Goal: Task Accomplishment & Management: Use online tool/utility

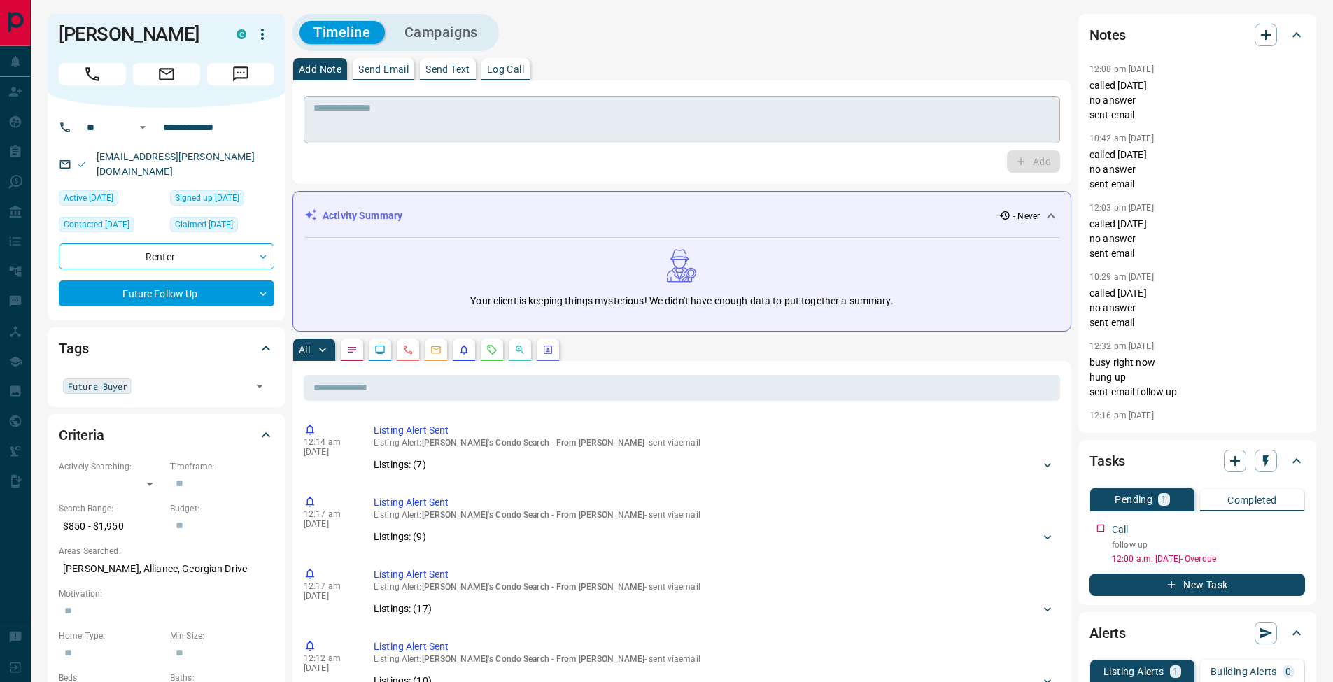
click at [370, 127] on textarea at bounding box center [681, 120] width 737 height 36
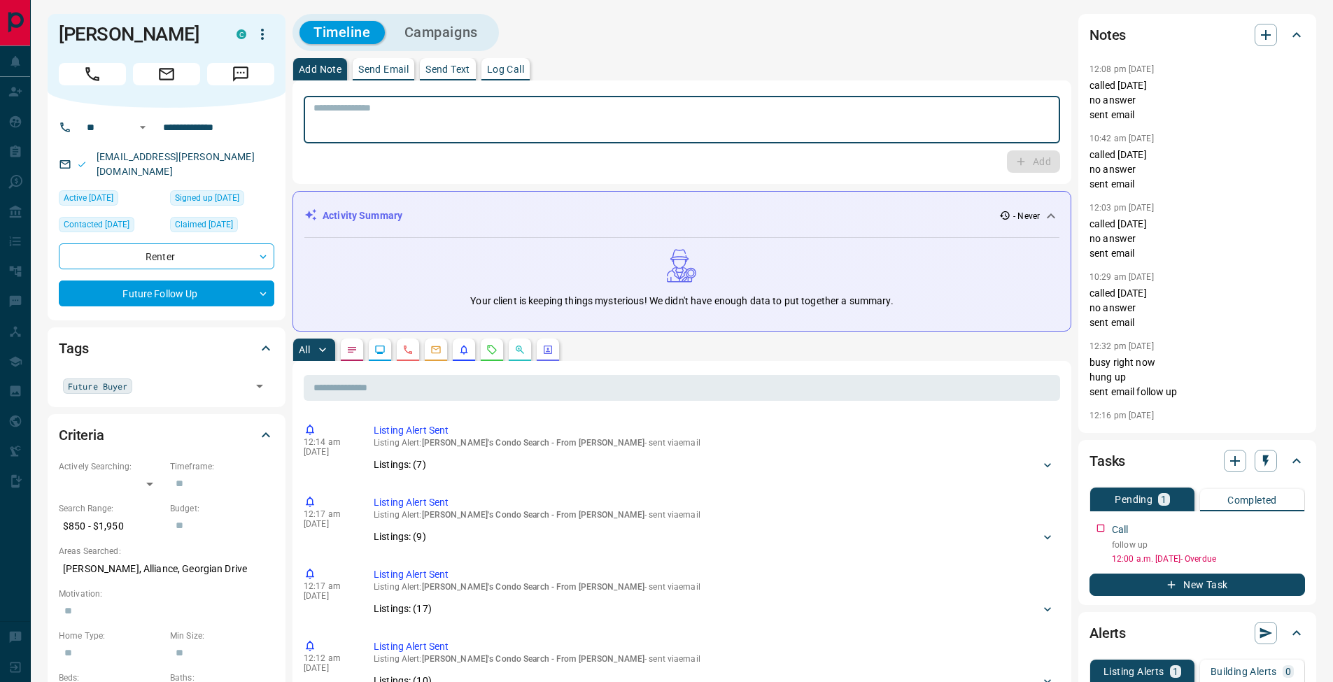
click at [349, 109] on textarea at bounding box center [681, 120] width 737 height 36
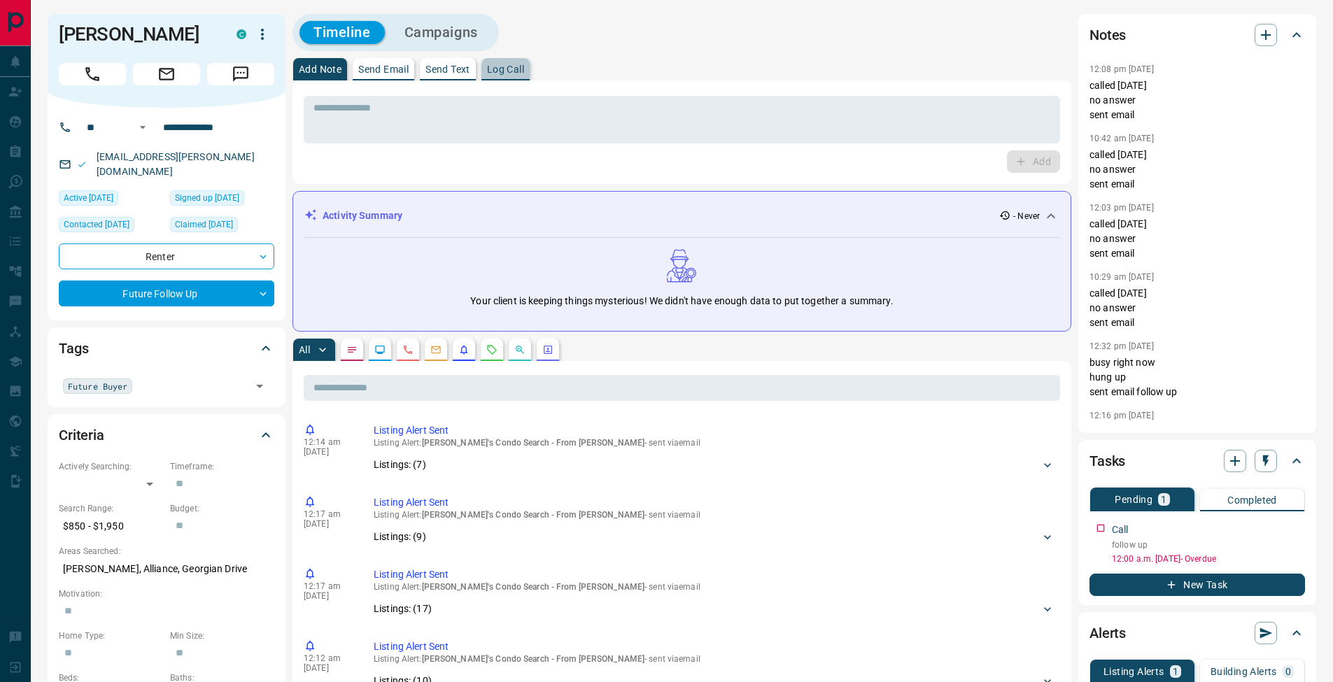
click at [518, 72] on p "Log Call" at bounding box center [505, 69] width 37 height 10
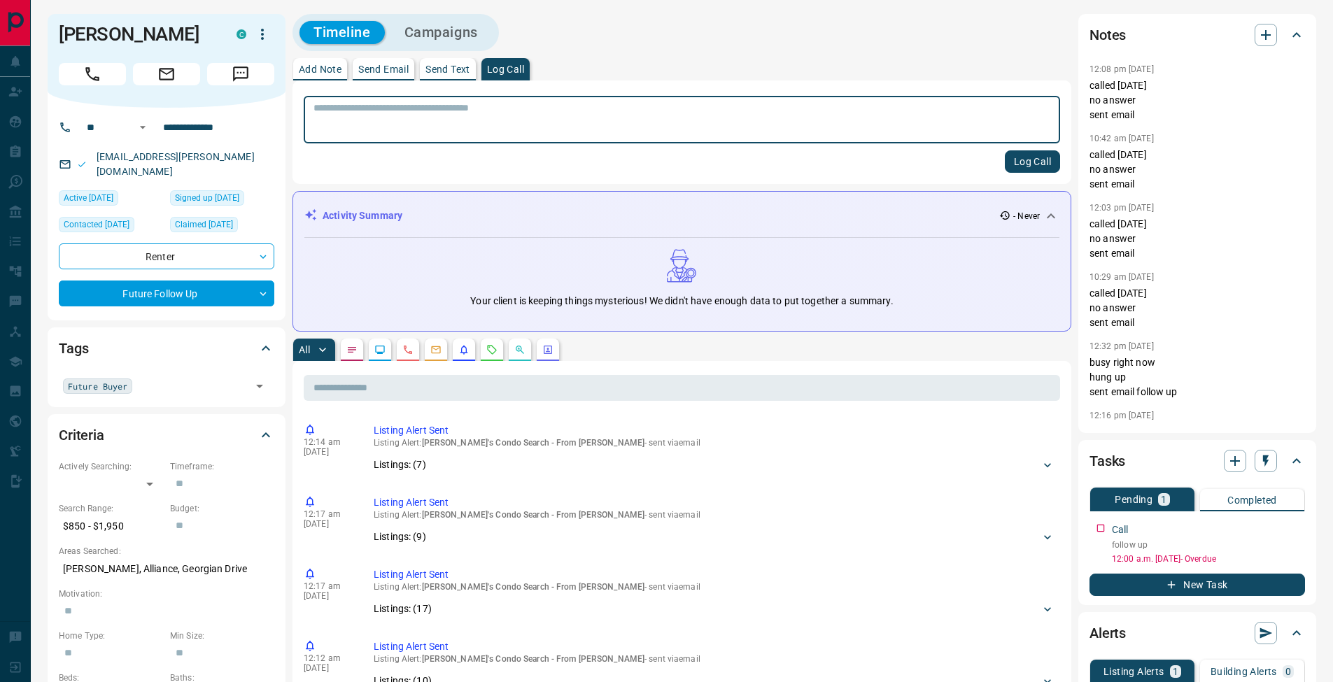
click at [1041, 167] on button "Log Call" at bounding box center [1032, 161] width 55 height 22
click at [1297, 527] on icon "button" at bounding box center [1295, 526] width 11 height 11
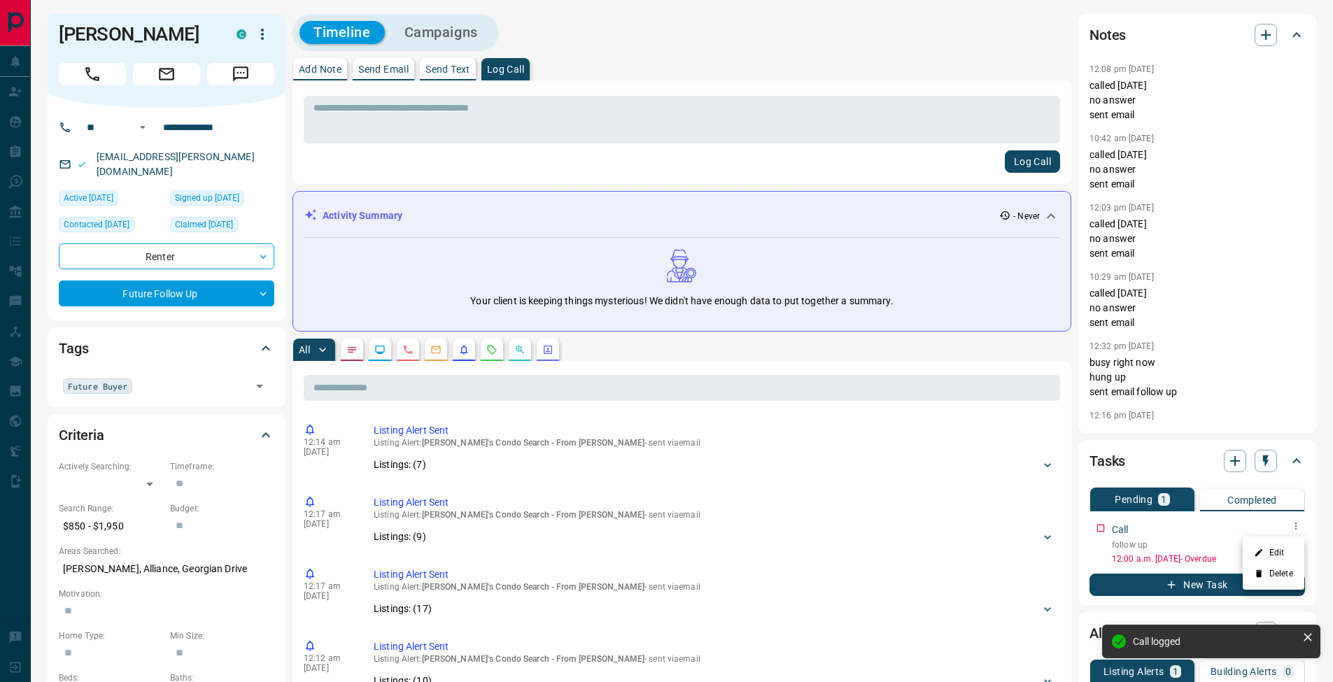
click at [1287, 545] on li "Edit" at bounding box center [1274, 552] width 62 height 21
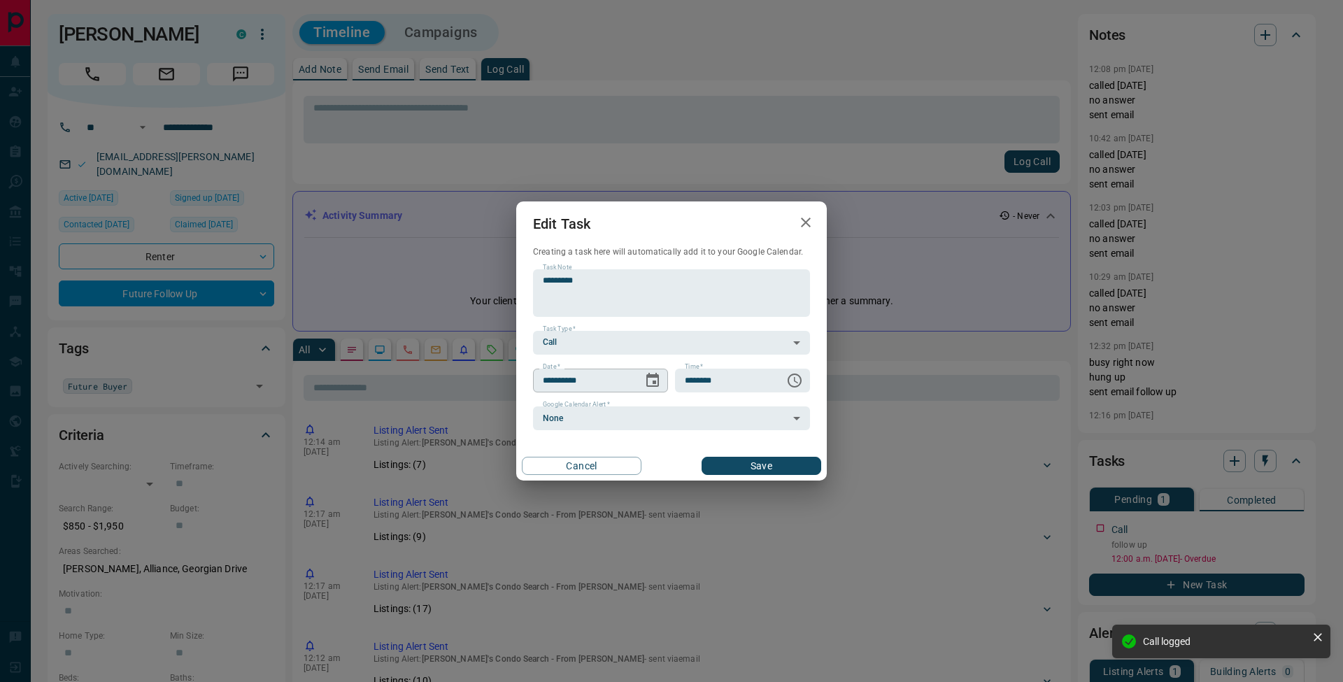
click at [654, 380] on icon "Choose date, selected date is Sep 11, 2025" at bounding box center [652, 380] width 17 height 17
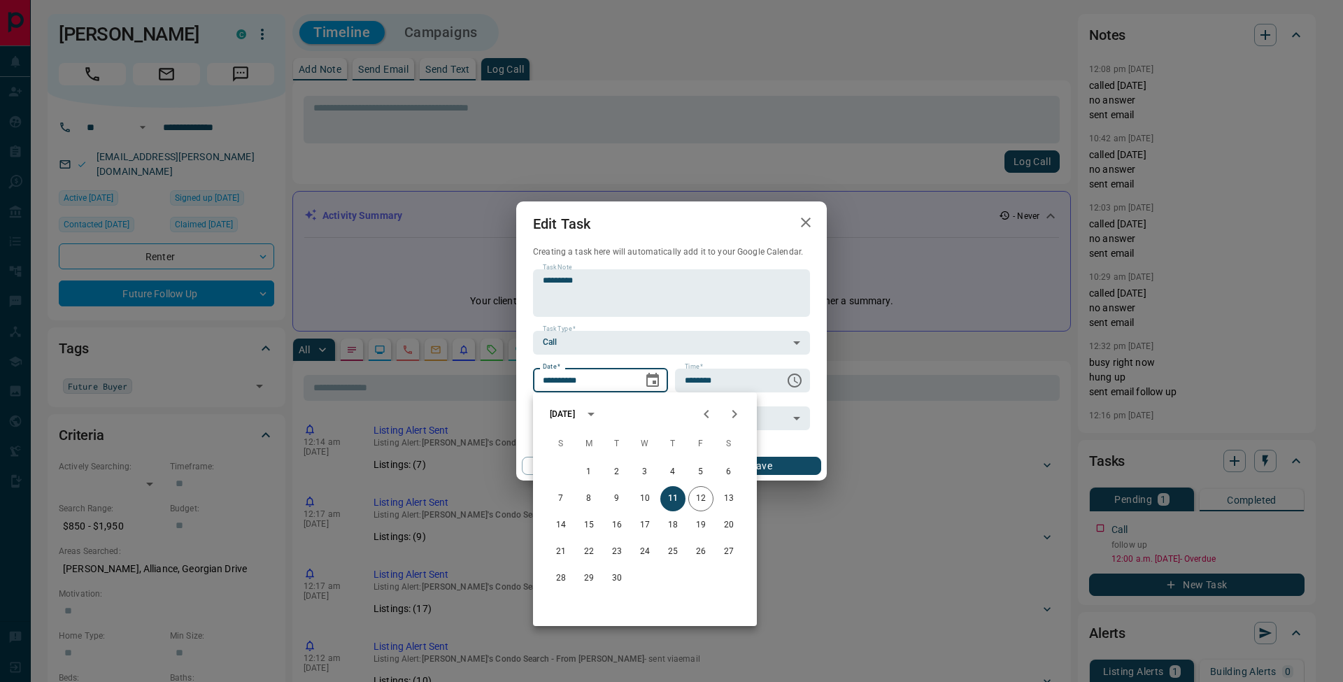
click at [737, 422] on icon "Next month" at bounding box center [734, 414] width 17 height 17
click at [678, 475] on button "2" at bounding box center [673, 472] width 25 height 25
type input "**********"
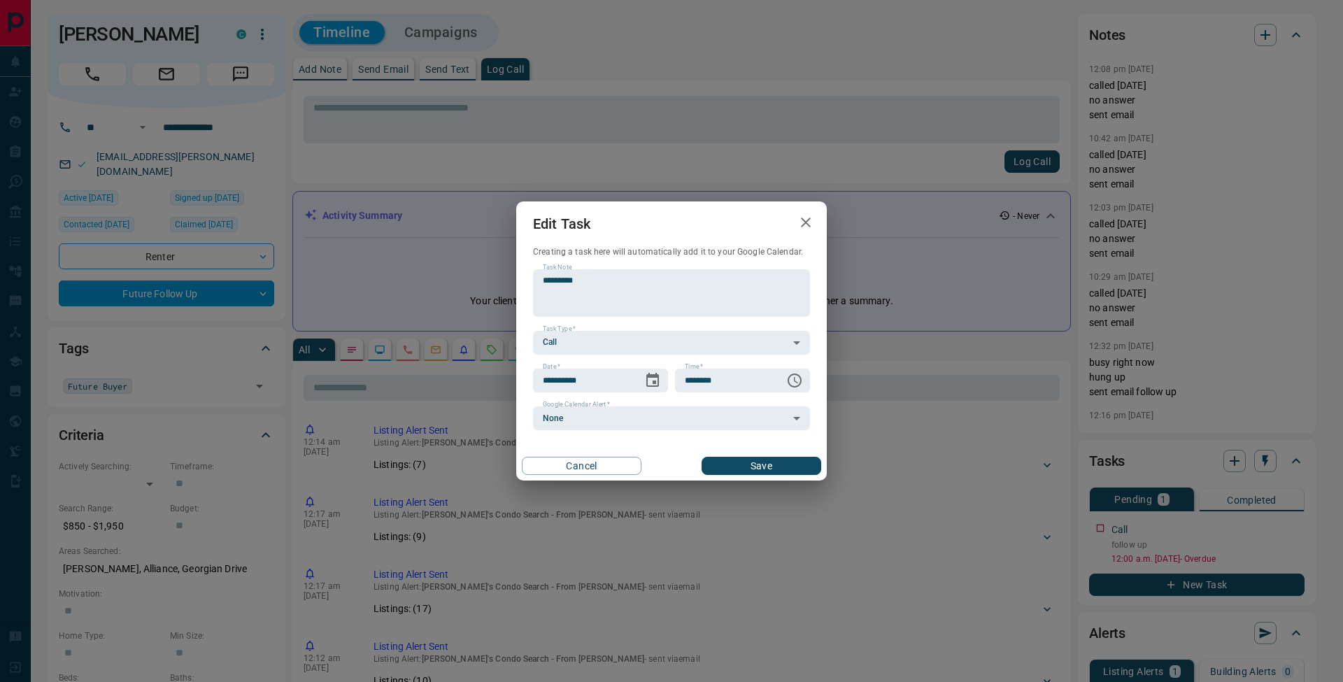
click at [792, 465] on button "Save" at bounding box center [762, 466] width 120 height 18
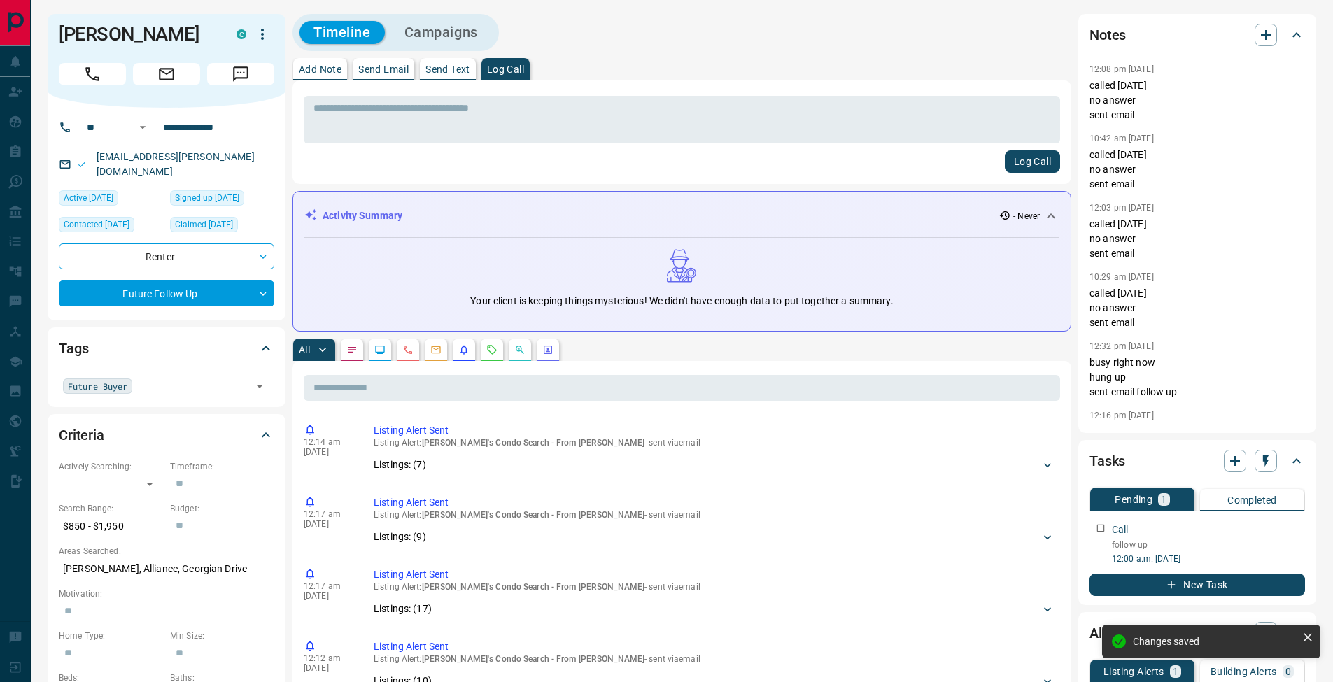
click at [315, 71] on p "Add Note" at bounding box center [320, 69] width 43 height 10
click at [363, 128] on textarea at bounding box center [681, 120] width 737 height 36
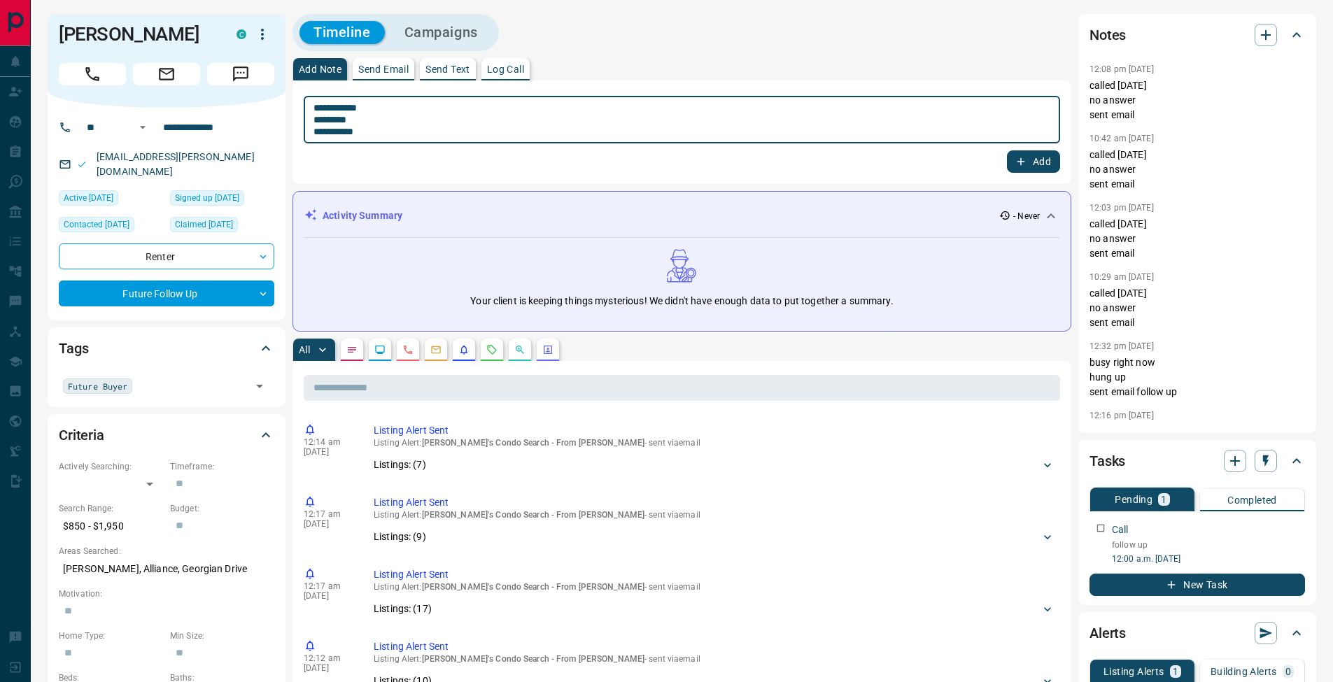
click at [319, 121] on textarea "**********" at bounding box center [681, 120] width 737 height 36
type textarea "**********"
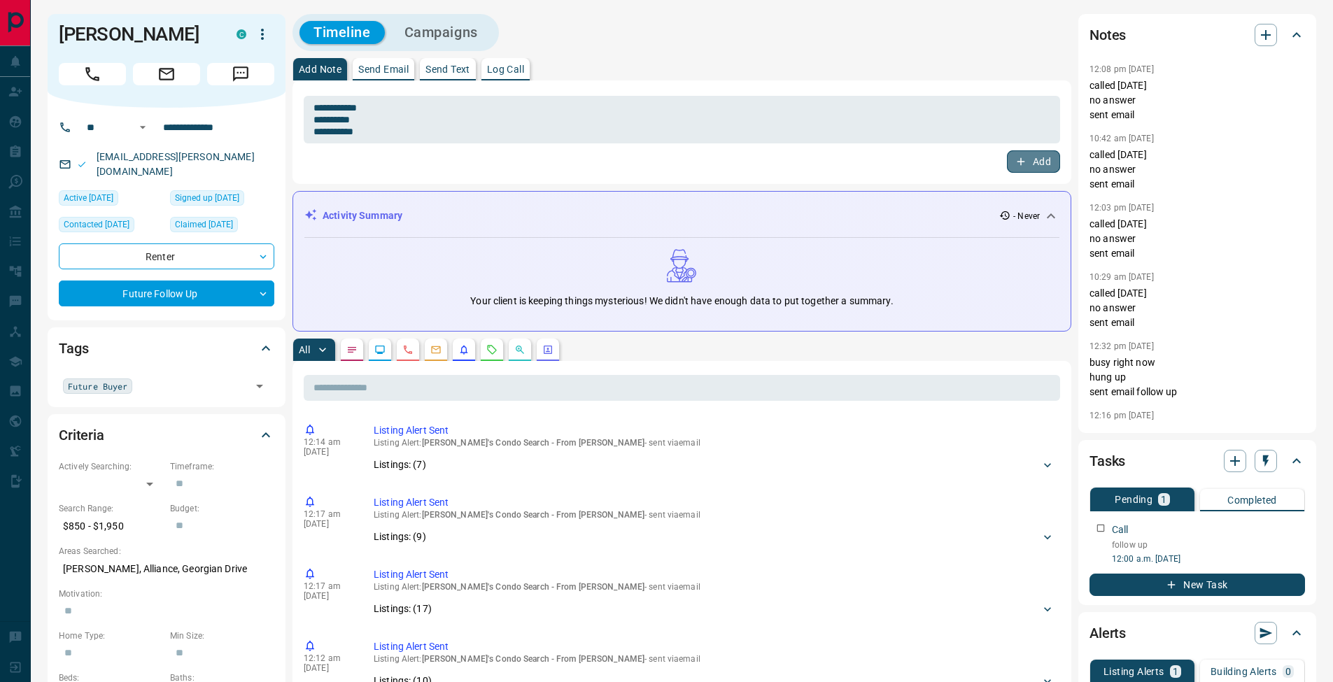
click at [1046, 155] on button "Add" at bounding box center [1033, 161] width 53 height 22
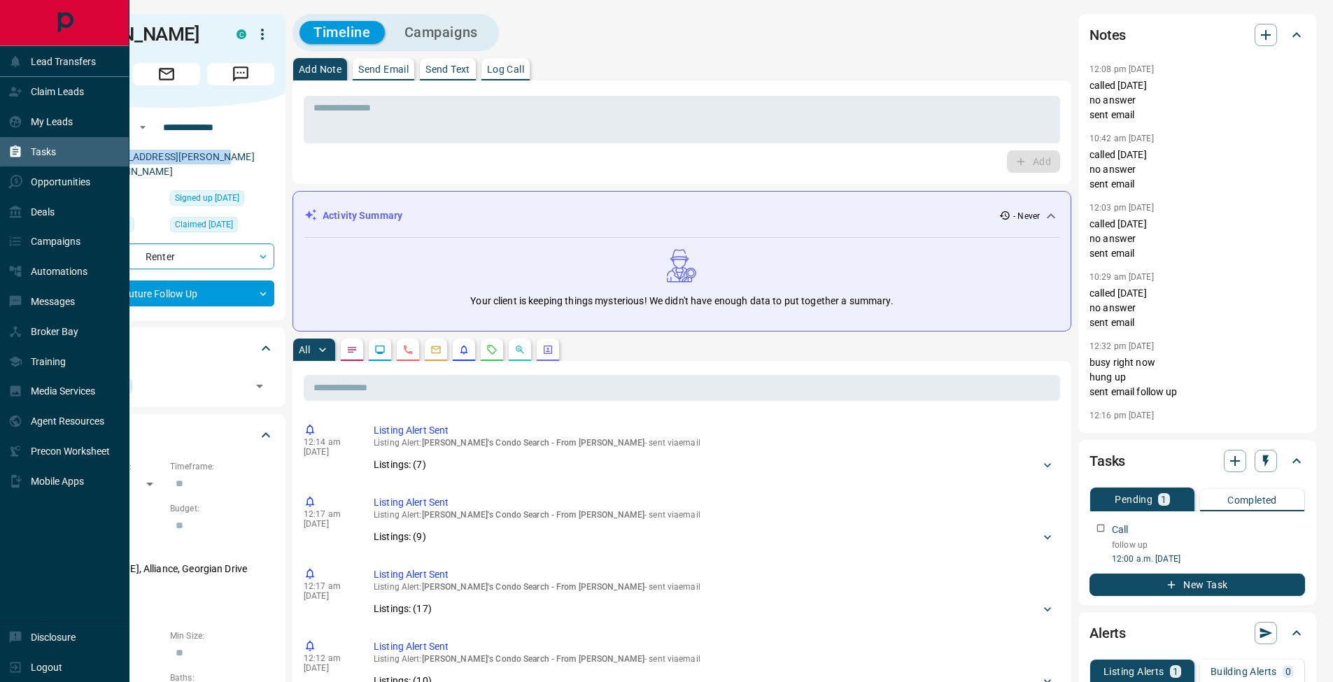
click at [22, 158] on icon at bounding box center [15, 152] width 14 height 14
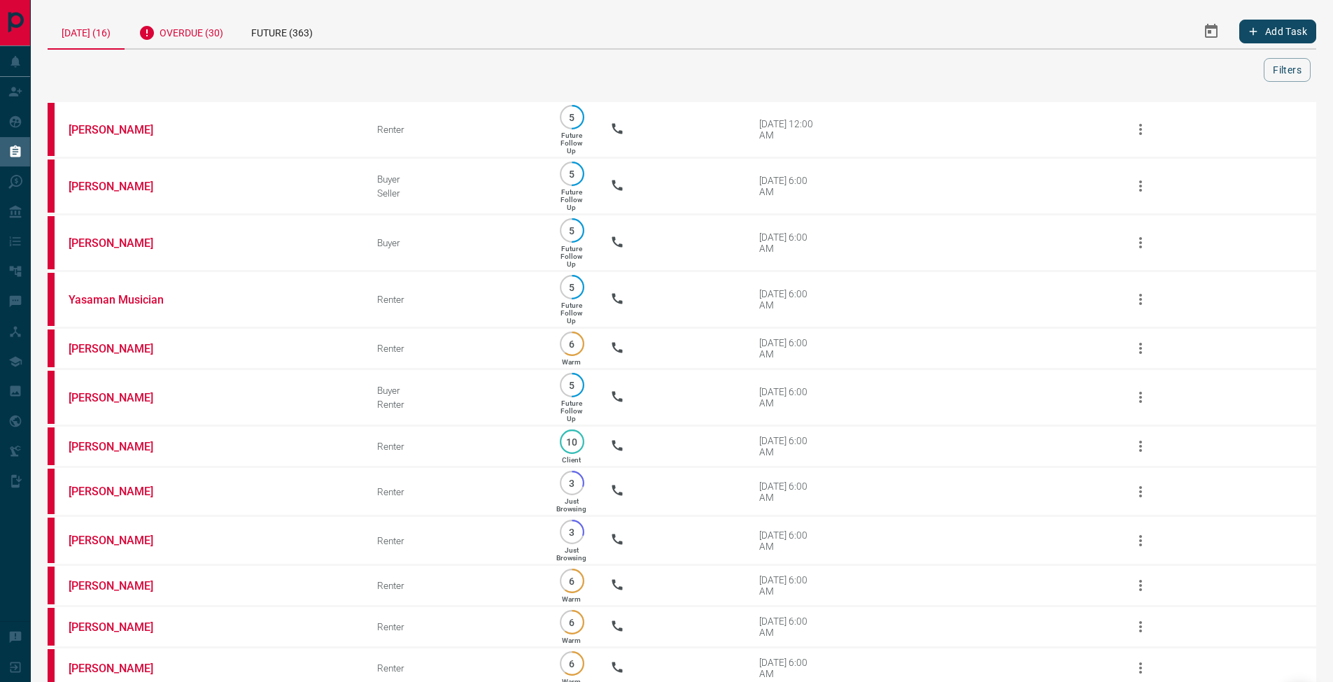
click at [199, 35] on div "Overdue (30)" at bounding box center [181, 31] width 113 height 34
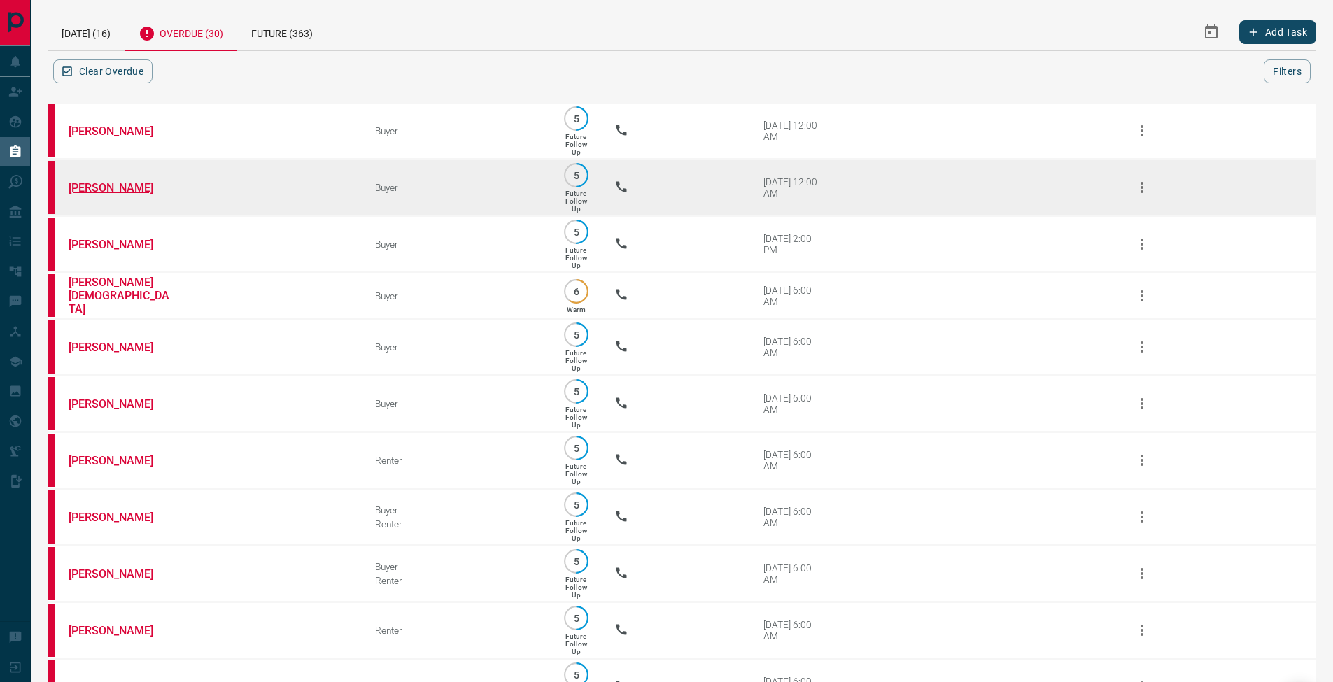
click at [103, 189] on link "[PERSON_NAME]" at bounding box center [121, 187] width 105 height 13
